Goal: Transaction & Acquisition: Book appointment/travel/reservation

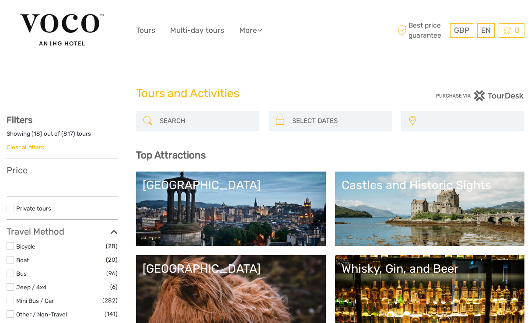
select select
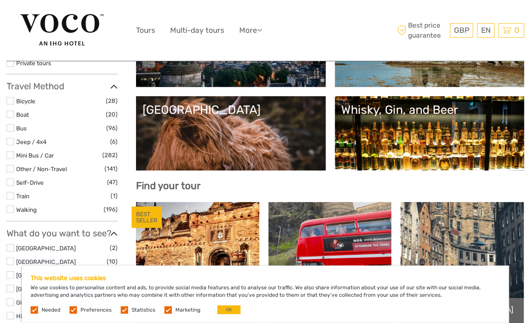
click at [342, 80] on link "Castles and Historic Sights" at bounding box center [430, 49] width 177 height 61
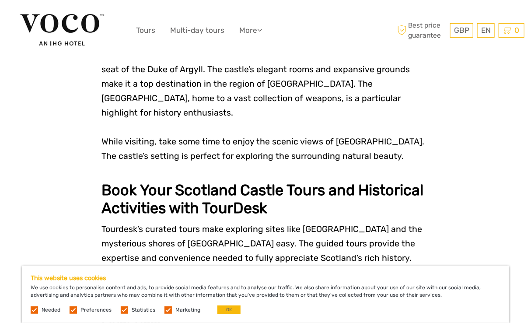
scroll to position [2636, 0]
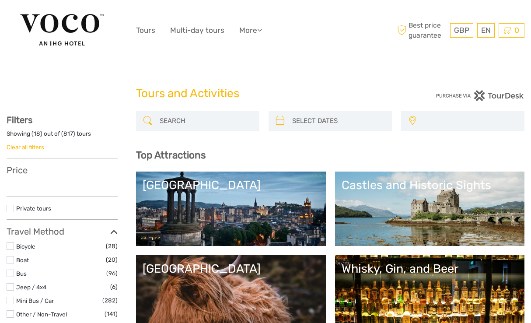
select select
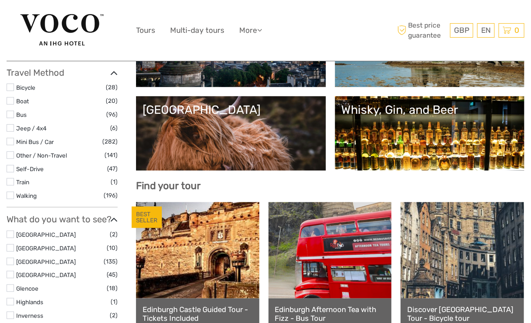
select select
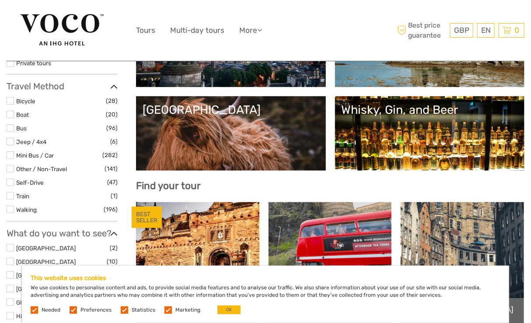
scroll to position [0, 0]
click at [294, 133] on link "[GEOGRAPHIC_DATA]" at bounding box center [231, 133] width 177 height 61
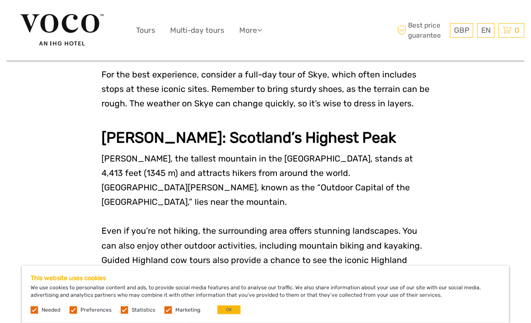
scroll to position [1288, 0]
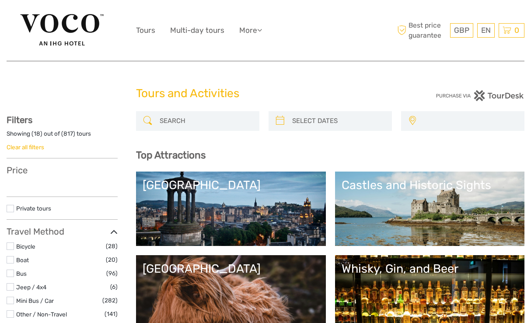
select select
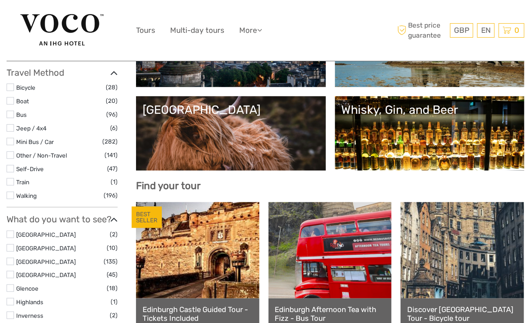
select select
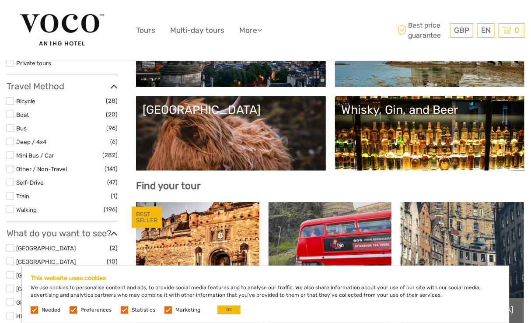
click at [419, 134] on link "Whisky, Gin, and Beer" at bounding box center [430, 133] width 177 height 61
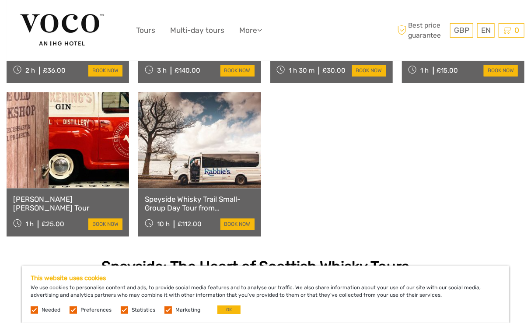
scroll to position [610, 0]
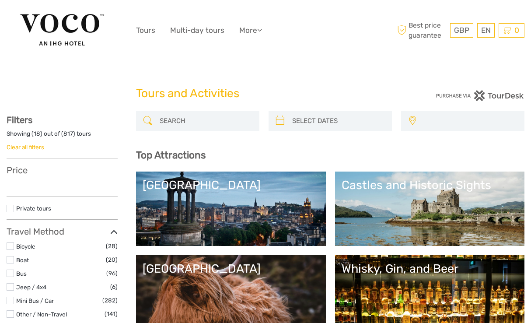
select select
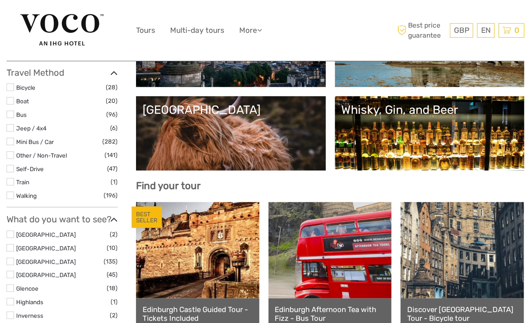
select select
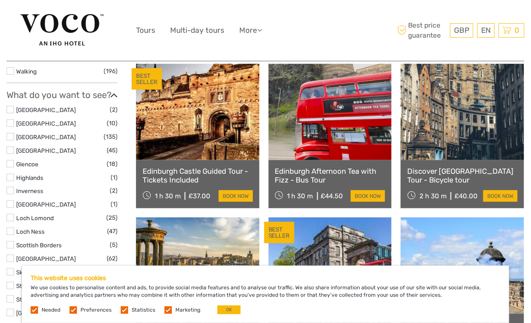
scroll to position [293, 0]
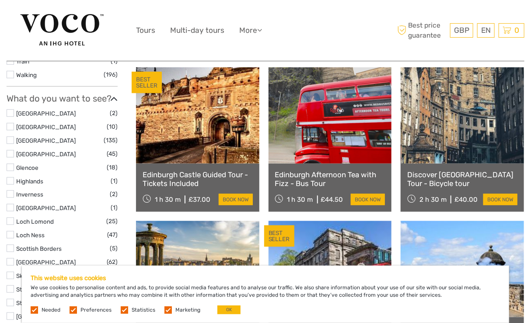
click at [212, 174] on link "Edinburgh Castle Guided Tour - Tickets Included" at bounding box center [198, 179] width 110 height 18
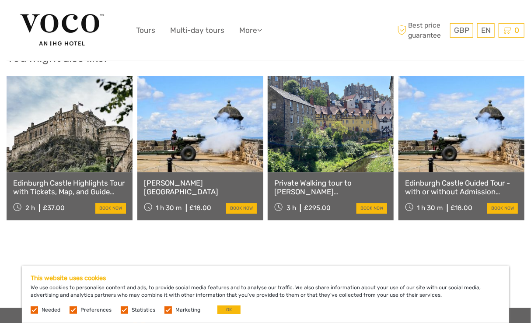
scroll to position [813, 0]
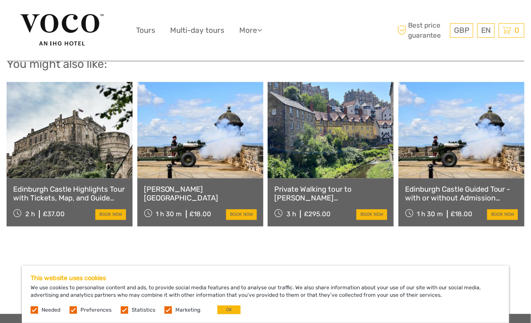
click at [202, 185] on link "Castillo de Edimburgo" at bounding box center [200, 194] width 113 height 18
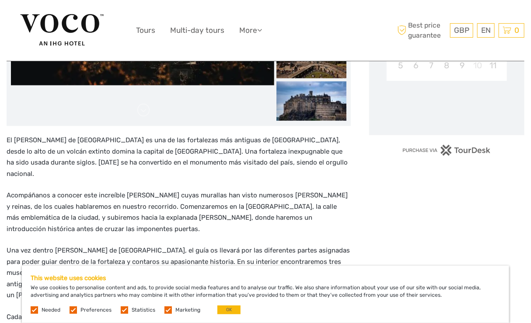
scroll to position [325, 0]
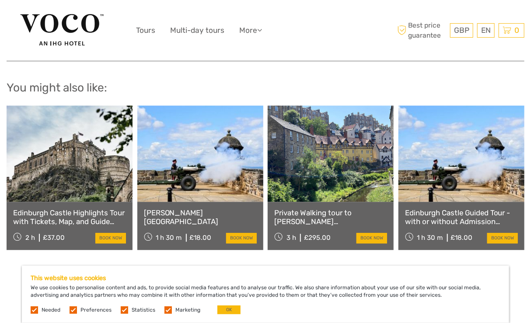
click at [327, 208] on link "Private Walking tour to Dean Village , St Bernard’s Well & Stockbridge" at bounding box center [330, 217] width 113 height 18
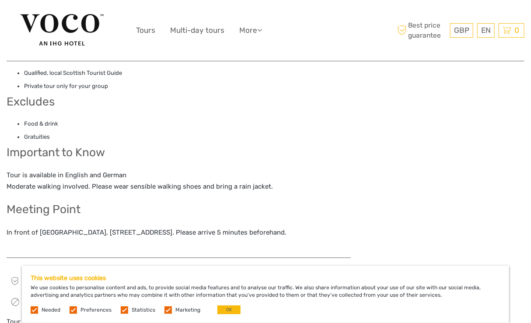
scroll to position [640, 0]
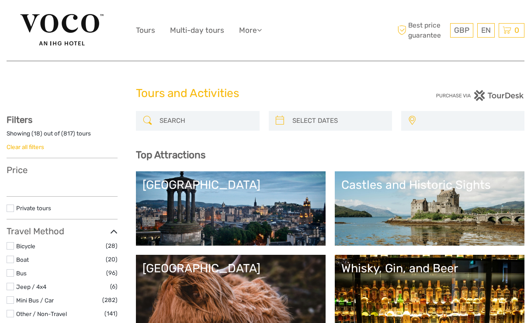
select select
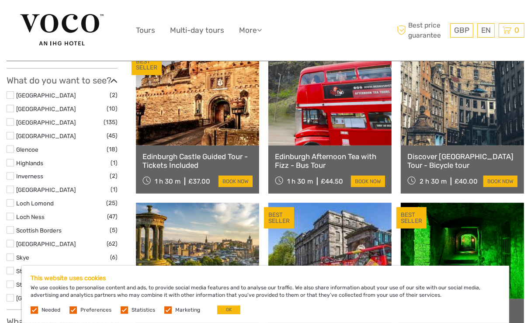
scroll to position [302, 0]
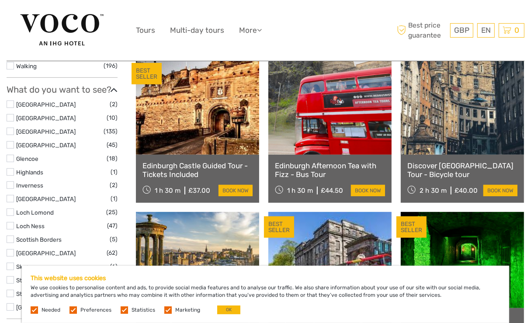
click at [210, 163] on link "Edinburgh Castle Guided Tour - Tickets Included" at bounding box center [198, 170] width 110 height 18
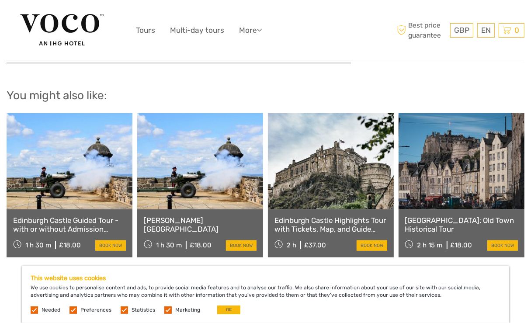
scroll to position [815, 0]
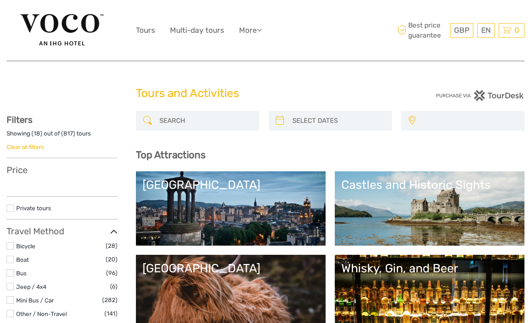
select select
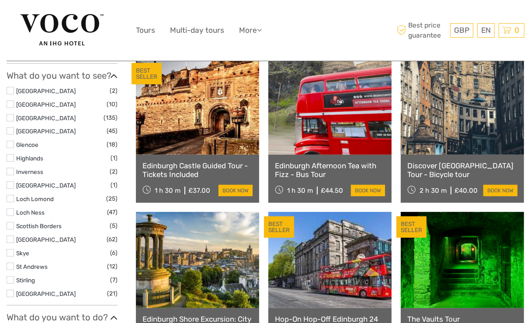
select select
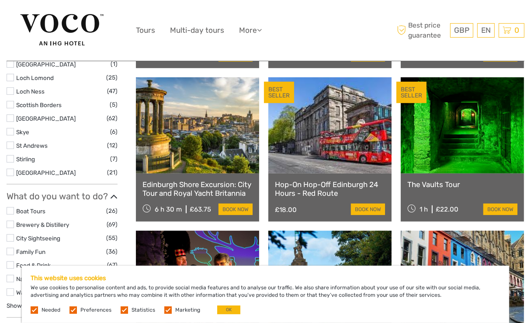
scroll to position [439, 0]
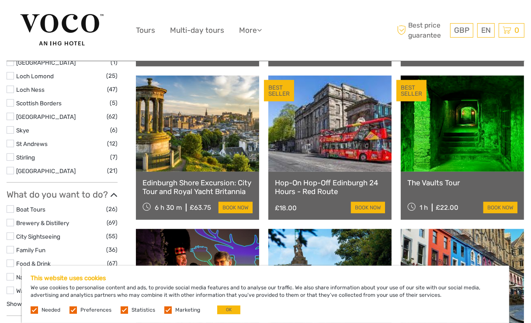
click at [313, 181] on link "Hop-On Hop-Off Edinburgh 24 Hours - Red Route" at bounding box center [330, 187] width 110 height 18
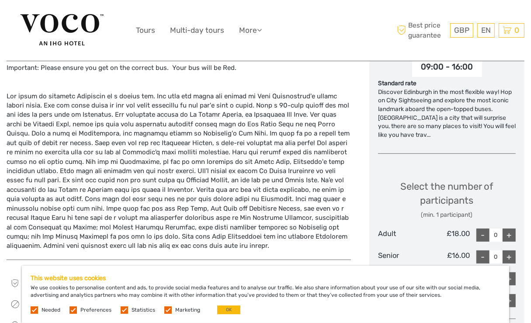
scroll to position [348, 0]
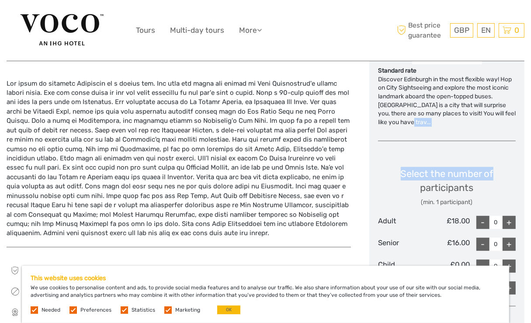
drag, startPoint x: 528, startPoint y: 126, endPoint x: 540, endPoint y: 142, distance: 20.0
click at [531, 142] on html "GBP GBP € $ EN English Español Deutsch Tours Multi-day tours More Travel Articl…" at bounding box center [265, 263] width 531 height 1222
drag, startPoint x: 540, startPoint y: 142, endPoint x: 536, endPoint y: 136, distance: 6.9
click at [531, 136] on html "GBP GBP € $ EN English Español Deutsch Tours Multi-day tours More Travel Articl…" at bounding box center [265, 263] width 531 height 1222
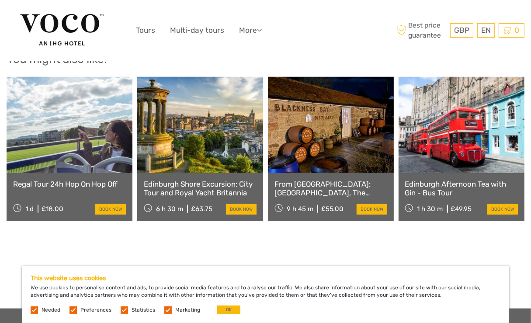
scroll to position [744, 0]
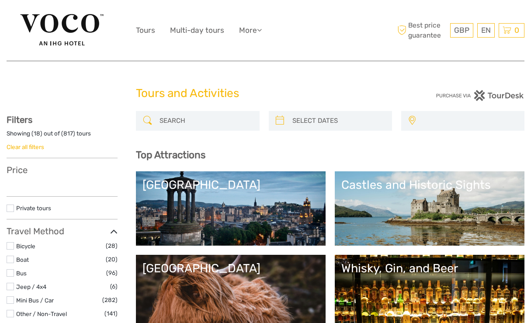
select select
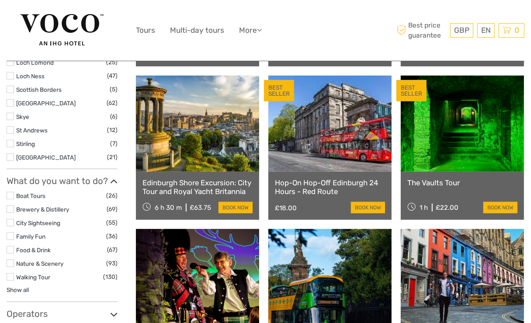
select select
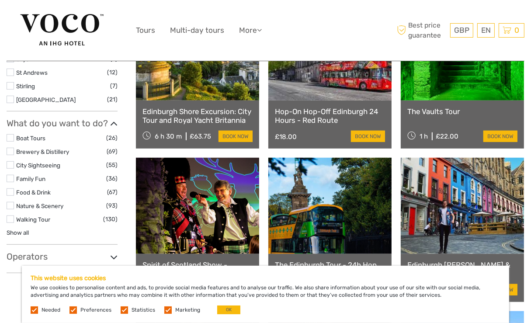
scroll to position [512, 0]
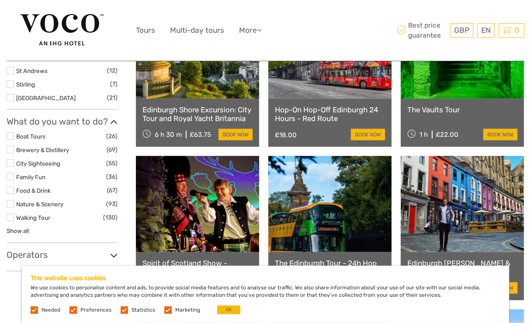
click at [434, 107] on link "The Vaults Tour" at bounding box center [463, 109] width 110 height 9
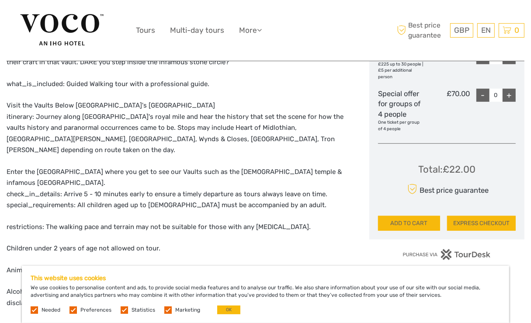
scroll to position [481, 0]
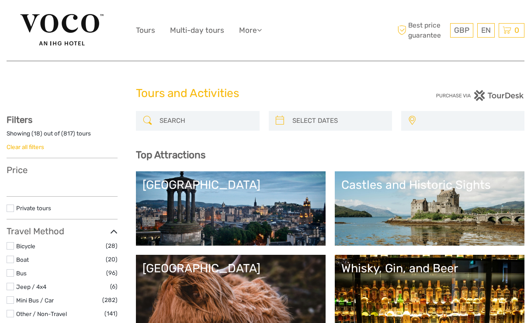
select select
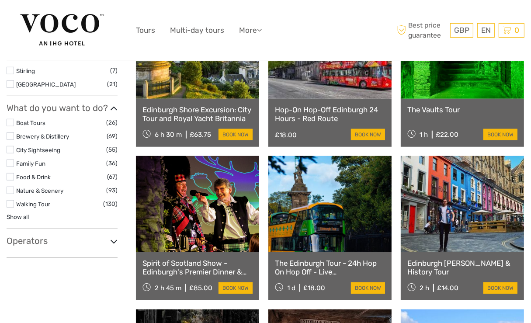
select select
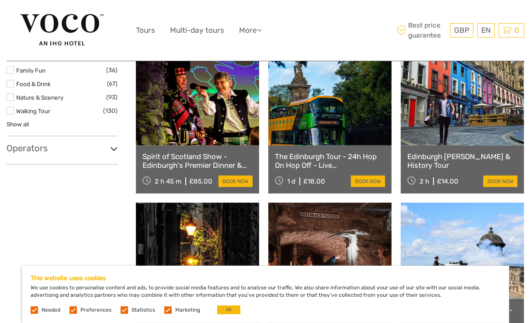
scroll to position [624, 0]
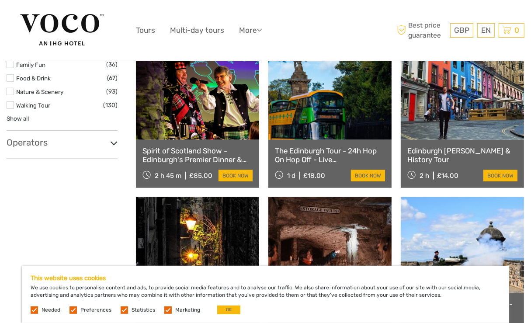
click at [195, 155] on link "Spirit of Scotland Show - Edinburgh's Premier Dinner & Show" at bounding box center [198, 156] width 110 height 18
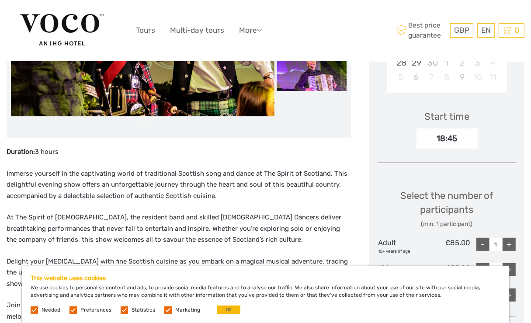
scroll to position [261, 0]
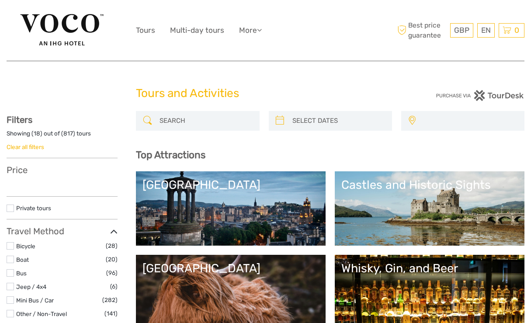
select select
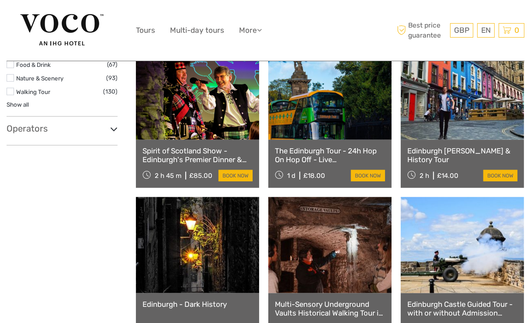
select select
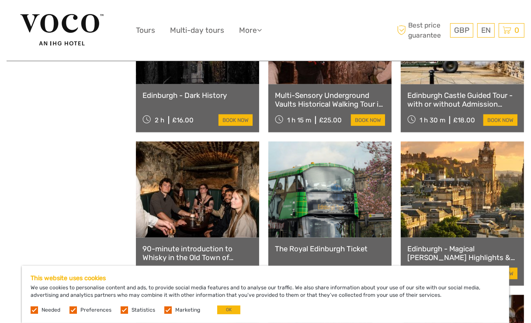
scroll to position [844, 0]
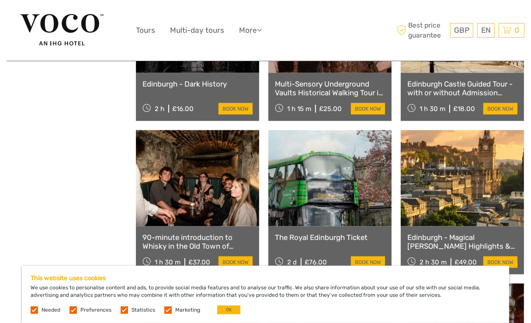
click at [434, 86] on link "Edinburgh Castle Guided Tour - with or without Admission ticket." at bounding box center [463, 89] width 110 height 18
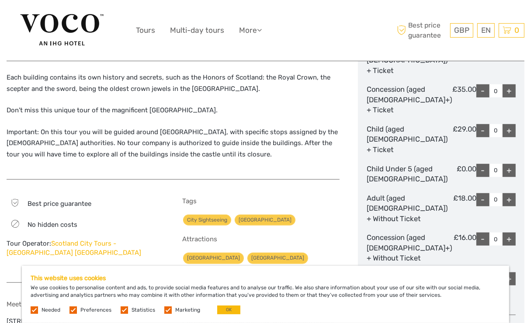
scroll to position [434, 0]
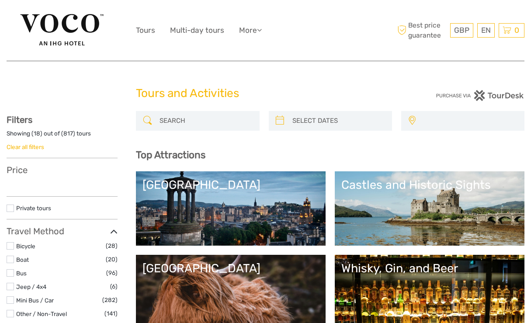
select select
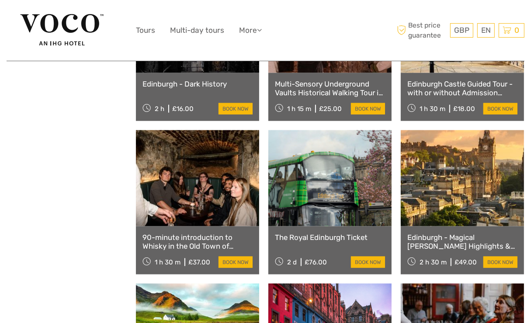
select select
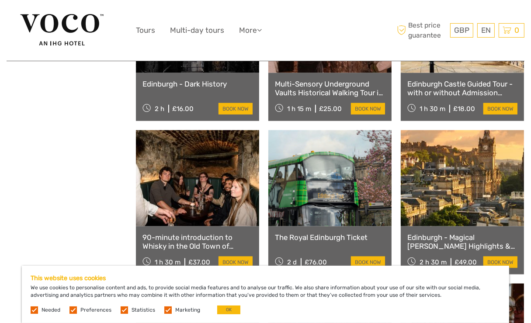
scroll to position [0, 0]
click at [434, 89] on link "Edinburgh Castle Guided Tour - with or without Admission ticket." at bounding box center [463, 89] width 110 height 18
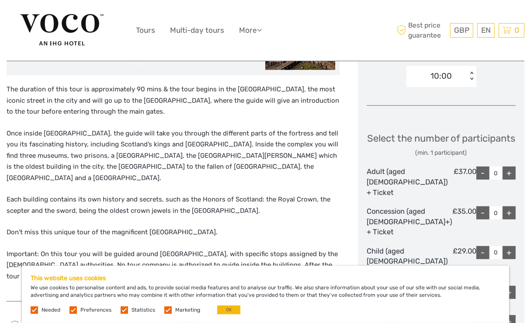
scroll to position [320, 0]
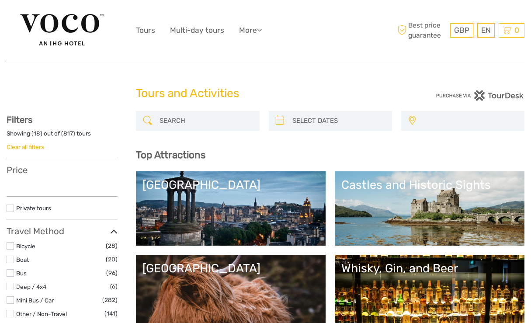
select select
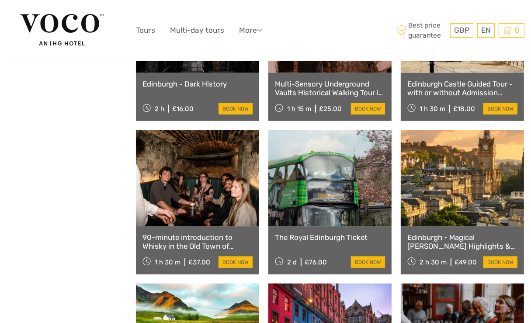
select select
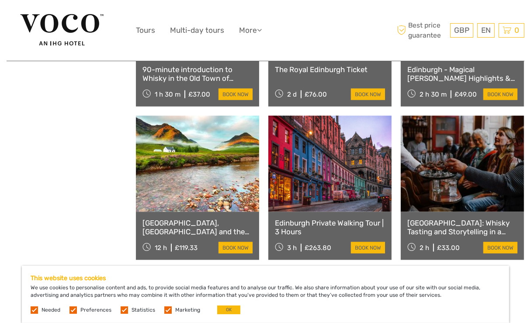
scroll to position [1051, 0]
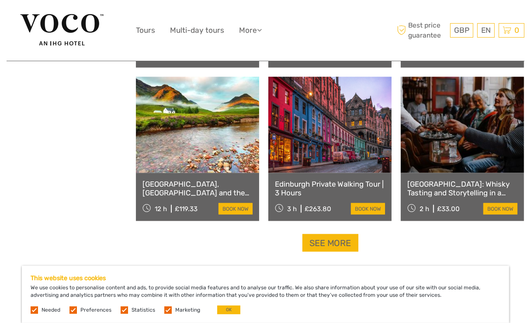
click at [442, 186] on link "Edinburgh: Whisky Tasting and Storytelling in a Historic Edinburgh Pub" at bounding box center [463, 189] width 110 height 18
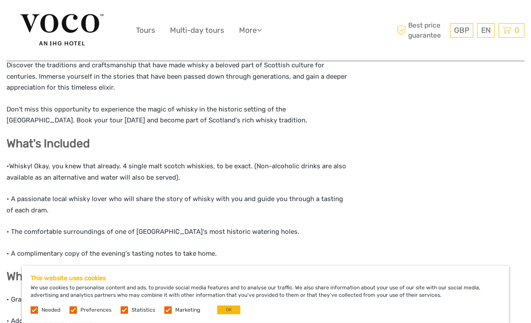
scroll to position [899, 0]
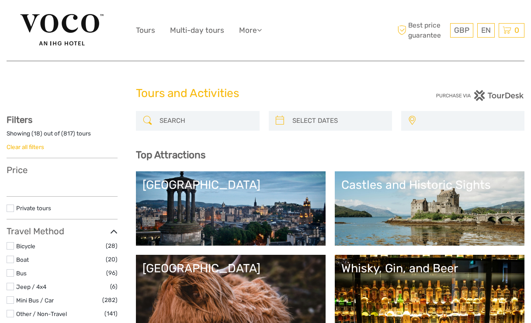
select select
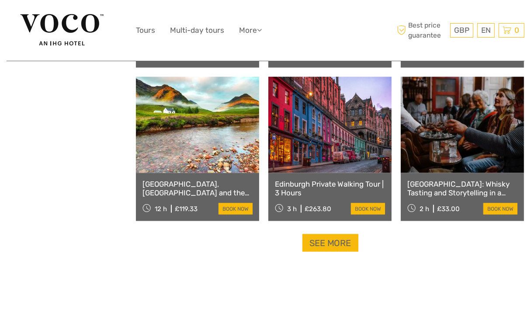
select select
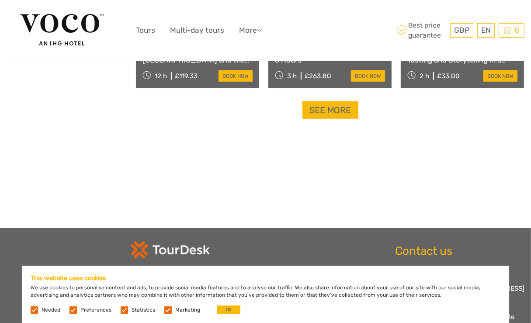
scroll to position [1192, 0]
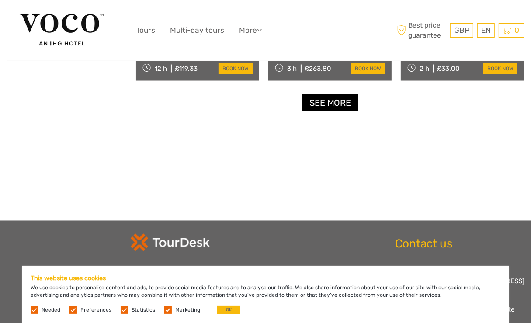
click at [335, 96] on link "See more" at bounding box center [331, 103] width 56 height 18
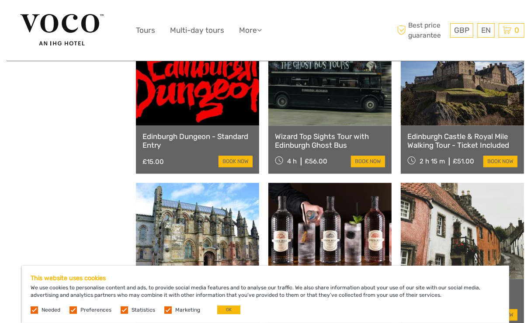
scroll to position [1350, 0]
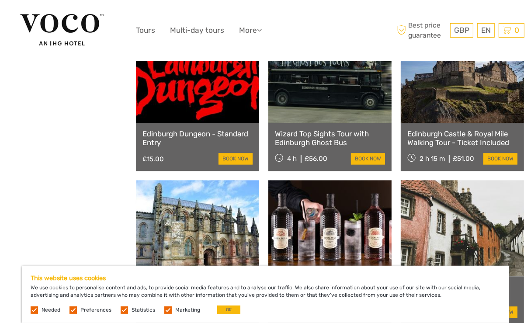
click at [451, 137] on link "Edinburgh Castle & Royal Mile Walking Tour - Ticket Included" at bounding box center [463, 138] width 110 height 18
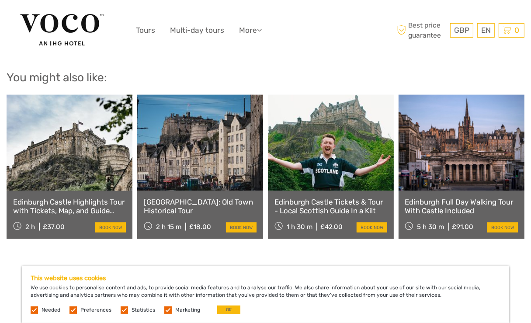
scroll to position [979, 0]
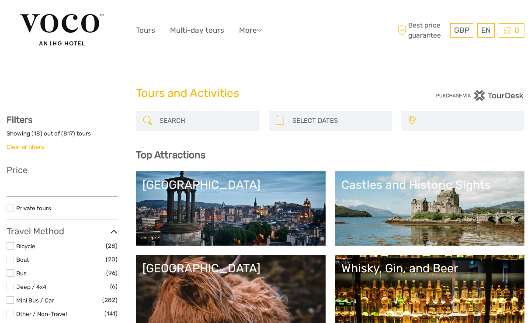
select select
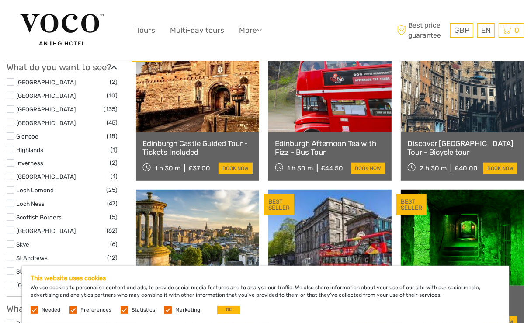
scroll to position [326, 0]
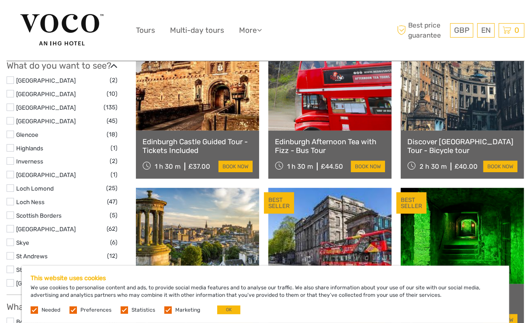
click at [12, 107] on label at bounding box center [10, 107] width 7 height 7
click at [0, 0] on input "checkbox" at bounding box center [0, 0] width 0 height 0
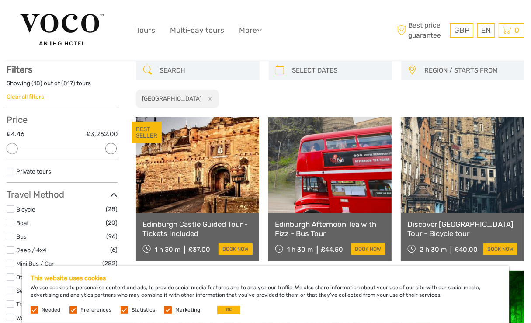
scroll to position [49, 0]
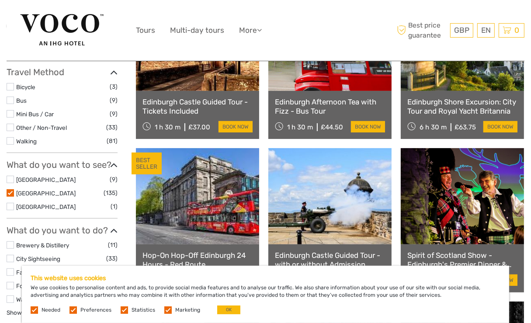
scroll to position [178, 0]
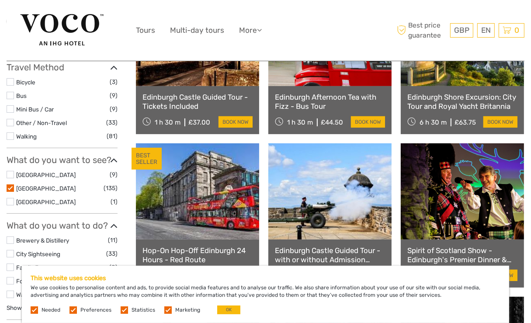
click at [7, 187] on label at bounding box center [10, 188] width 7 height 7
click at [0, 0] on input "checkbox" at bounding box center [0, 0] width 0 height 0
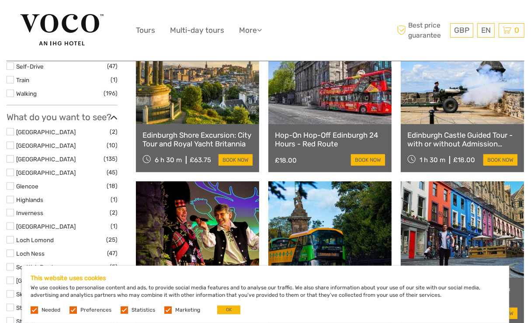
scroll to position [283, 0]
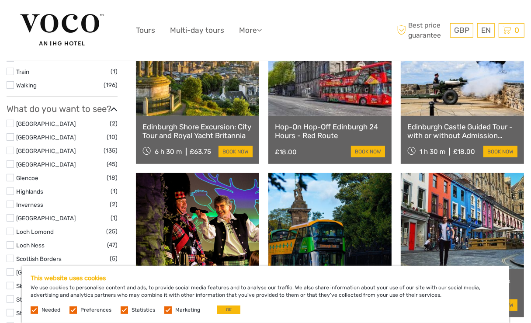
click at [10, 162] on label at bounding box center [10, 163] width 7 height 7
click at [0, 0] on input "checkbox" at bounding box center [0, 0] width 0 height 0
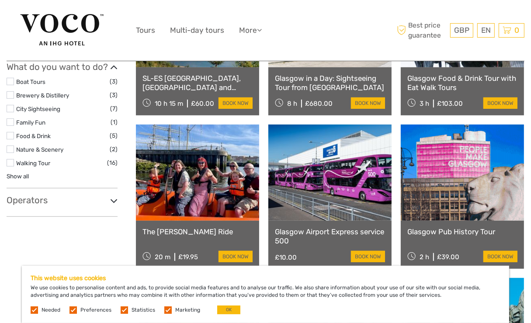
scroll to position [360, 0]
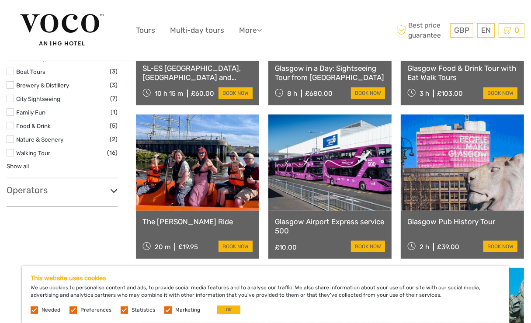
click at [168, 220] on link "The [PERSON_NAME] Ride" at bounding box center [198, 221] width 110 height 9
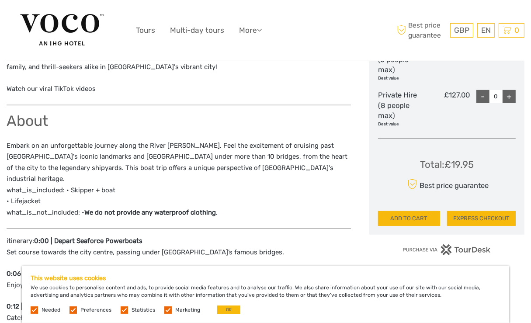
scroll to position [532, 0]
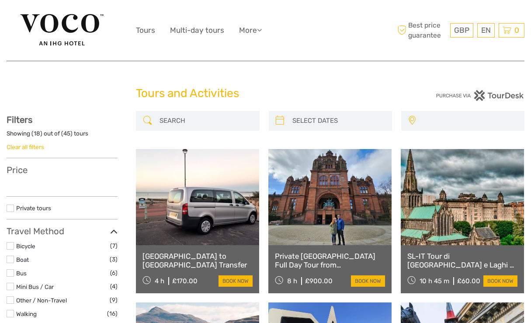
select select
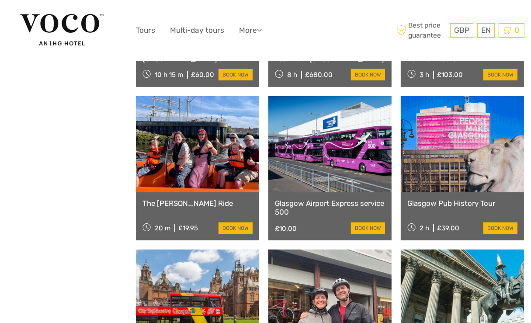
select select
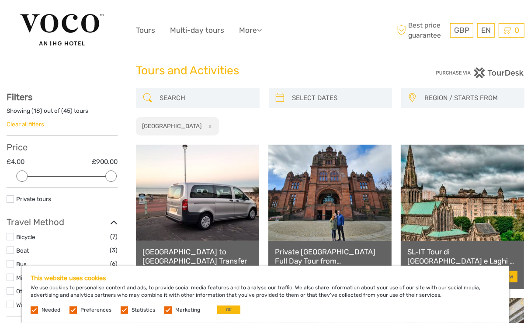
scroll to position [16, 0]
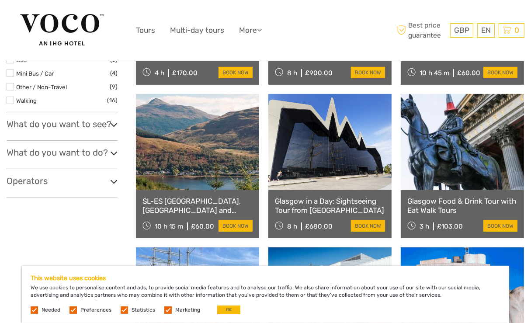
scroll to position [230, 0]
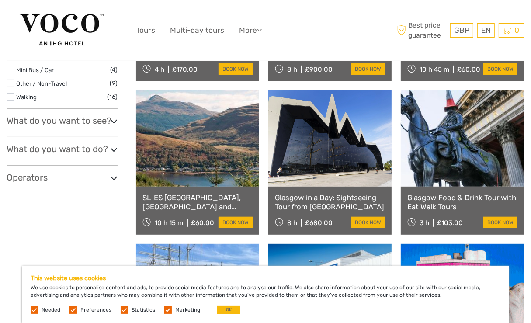
click at [115, 117] on icon at bounding box center [113, 121] width 7 height 12
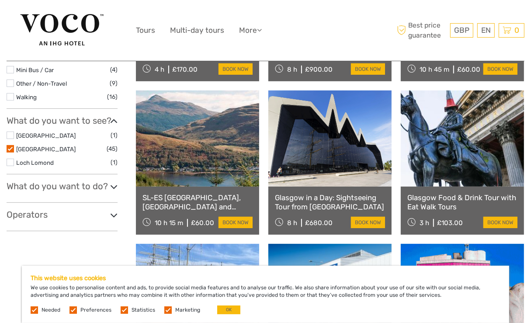
click at [10, 149] on label at bounding box center [10, 148] width 7 height 7
click at [0, 0] on input "checkbox" at bounding box center [0, 0] width 0 height 0
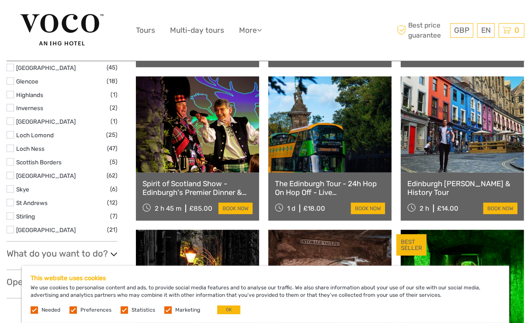
scroll to position [383, 0]
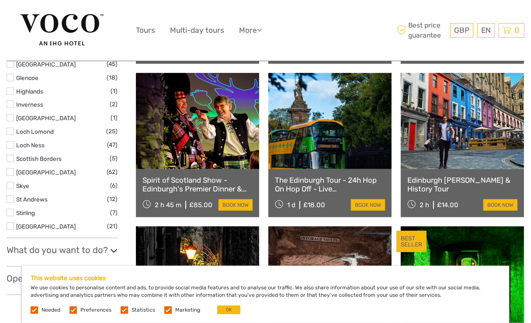
click at [9, 105] on label at bounding box center [10, 104] width 7 height 7
click at [0, 0] on input "checkbox" at bounding box center [0, 0] width 0 height 0
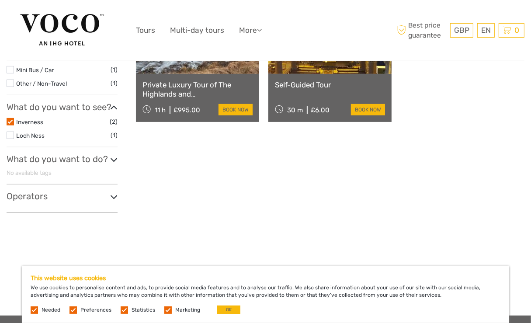
scroll to position [191, 0]
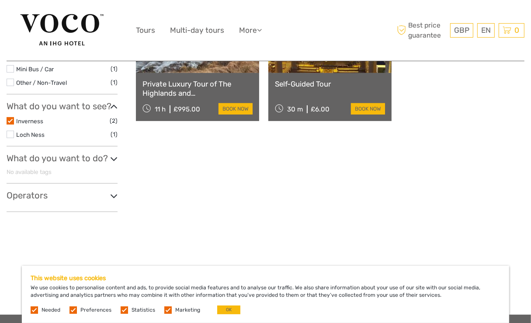
click at [10, 122] on label at bounding box center [10, 120] width 7 height 7
click at [0, 0] on input "checkbox" at bounding box center [0, 0] width 0 height 0
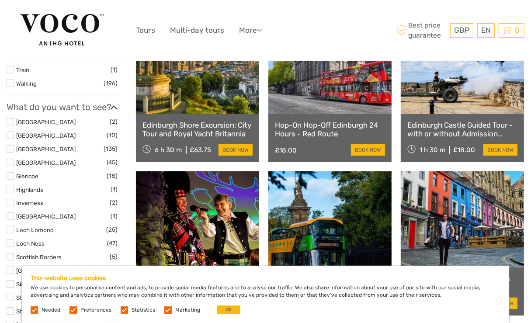
scroll to position [289, 0]
